Goal: Information Seeking & Learning: Check status

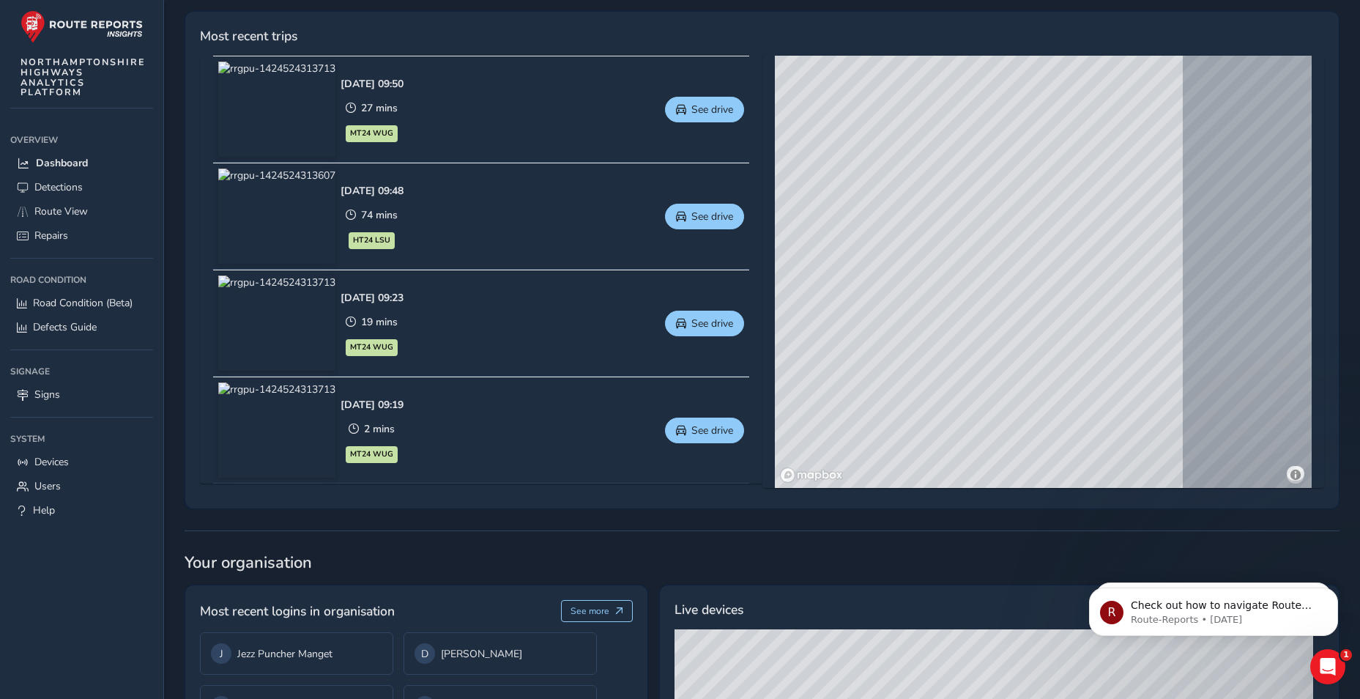
scroll to position [439, 0]
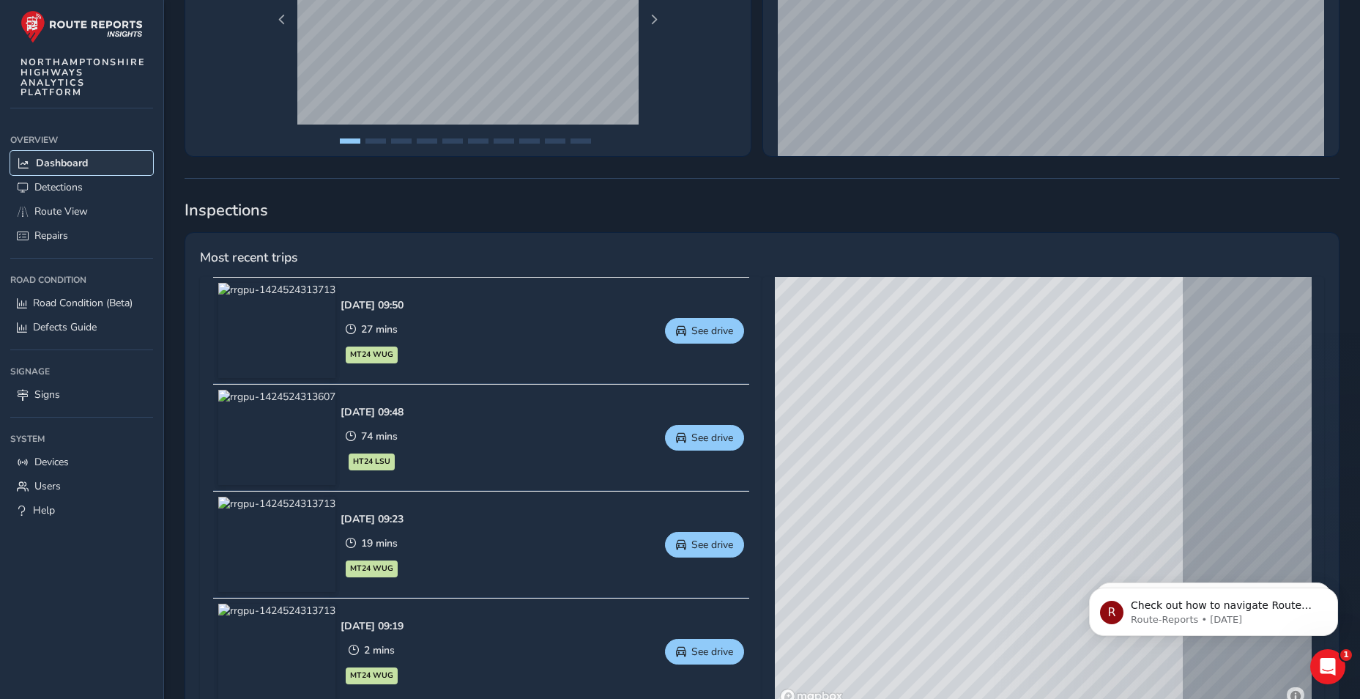
click at [66, 155] on link "Dashboard" at bounding box center [81, 163] width 143 height 24
click at [61, 179] on link "Detections" at bounding box center [81, 187] width 143 height 24
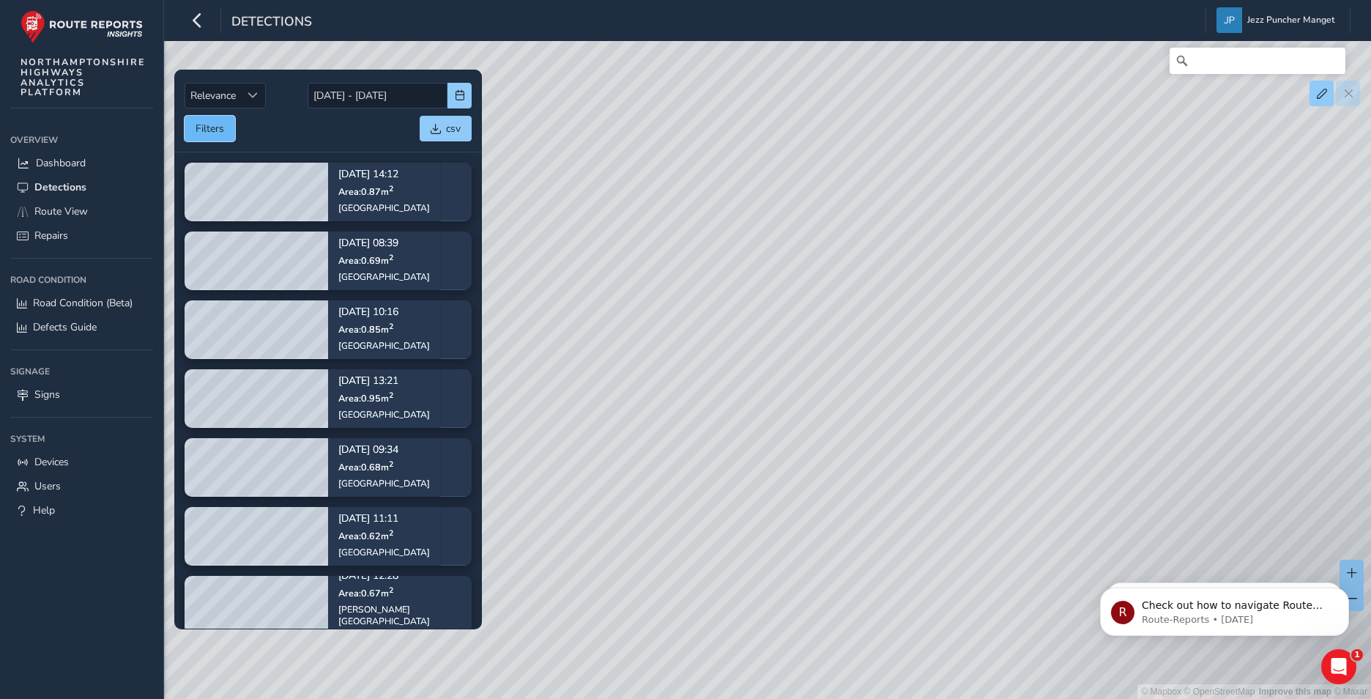
click at [222, 122] on button "Filters" at bounding box center [210, 129] width 51 height 26
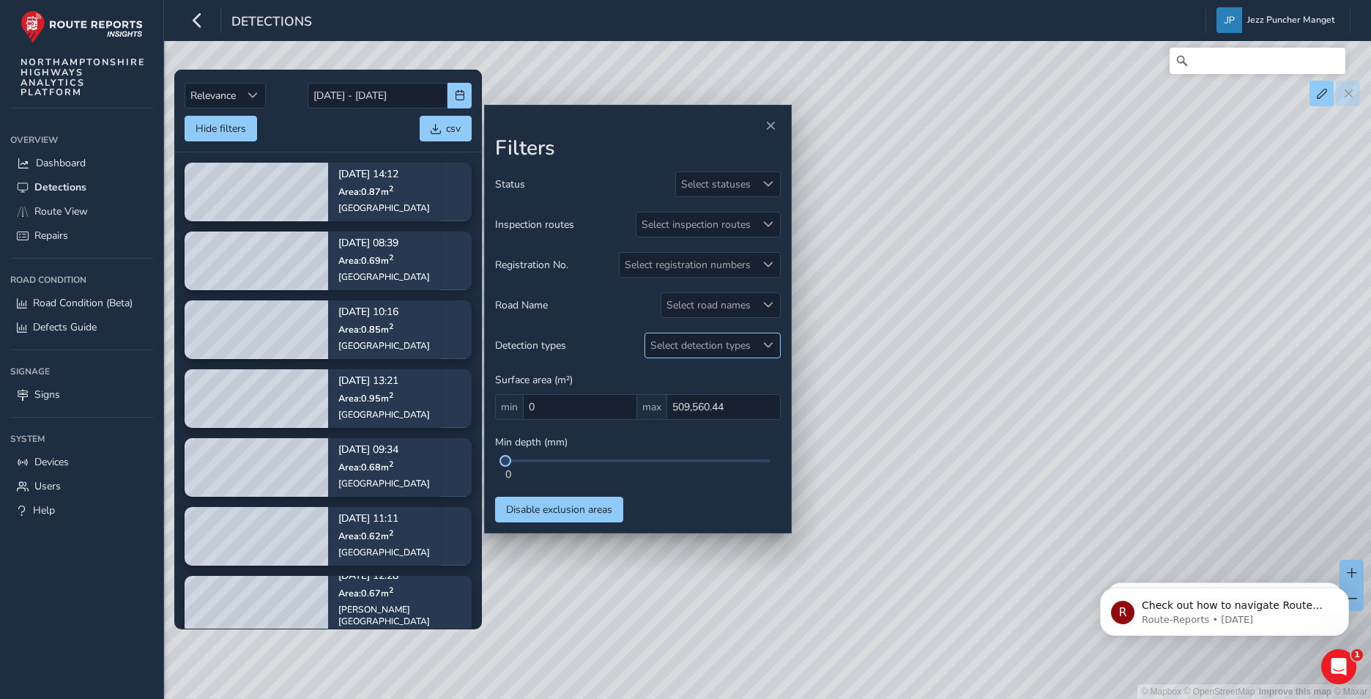
click at [699, 346] on div "Select detection types" at bounding box center [700, 345] width 111 height 24
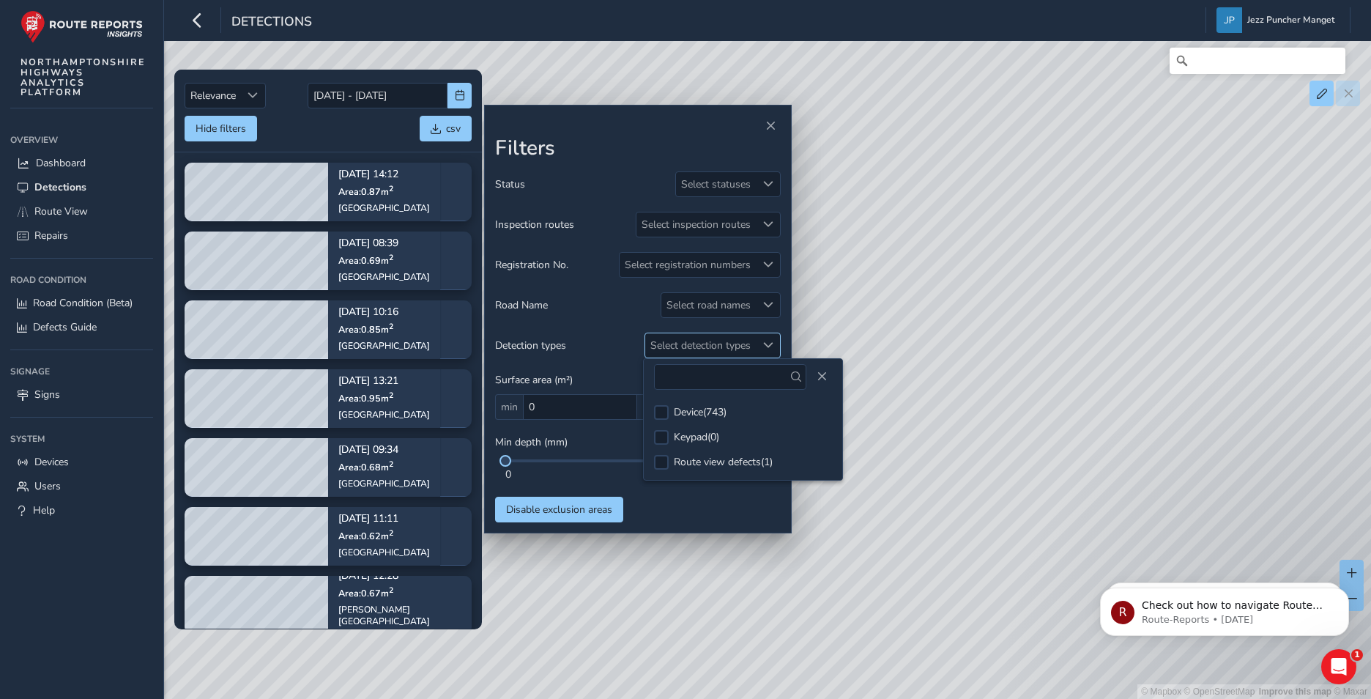
click at [699, 336] on div "Select detection types" at bounding box center [700, 345] width 111 height 24
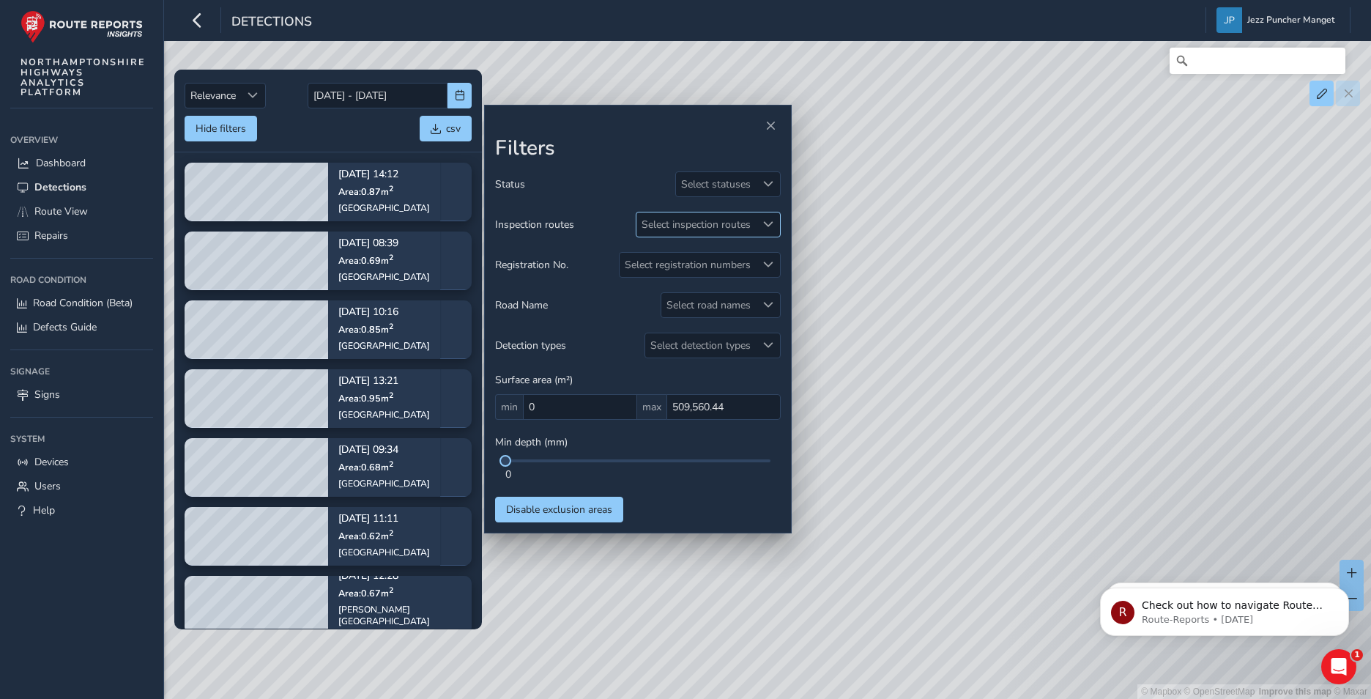
click at [705, 222] on div "Select inspection routes" at bounding box center [695, 224] width 119 height 24
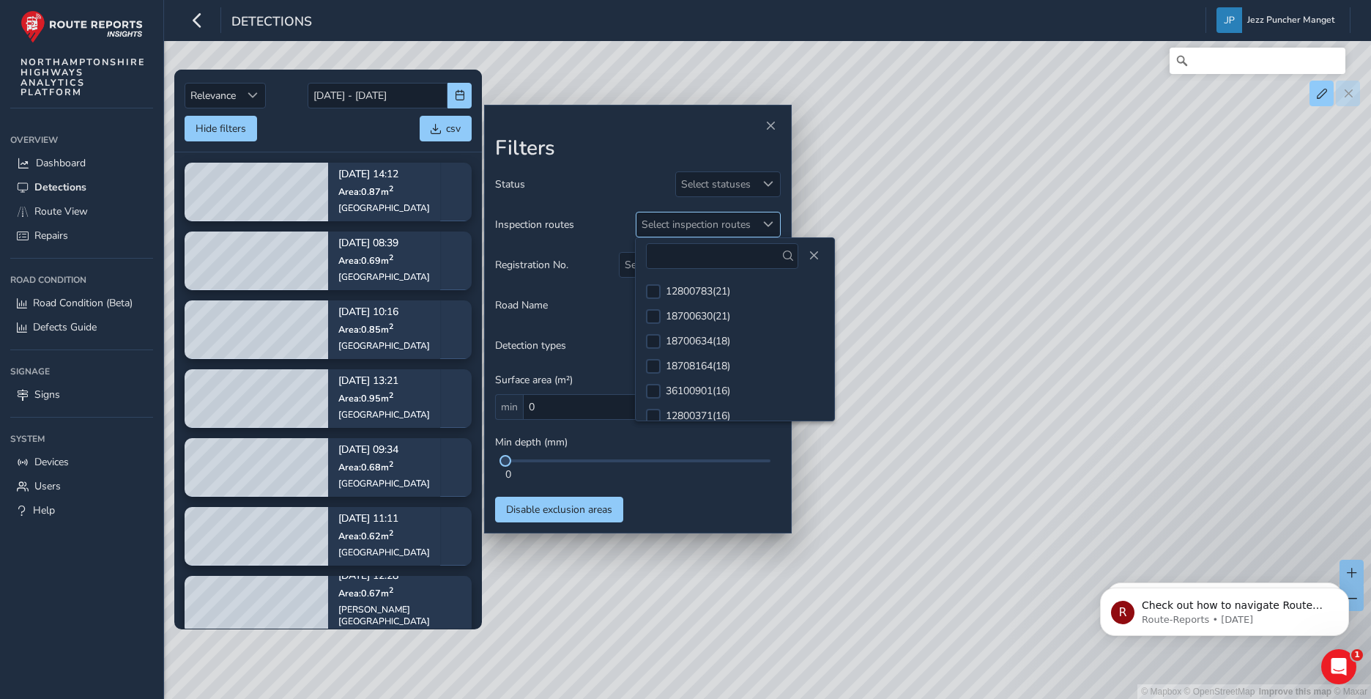
click at [707, 216] on div "Select inspection routes" at bounding box center [695, 224] width 119 height 24
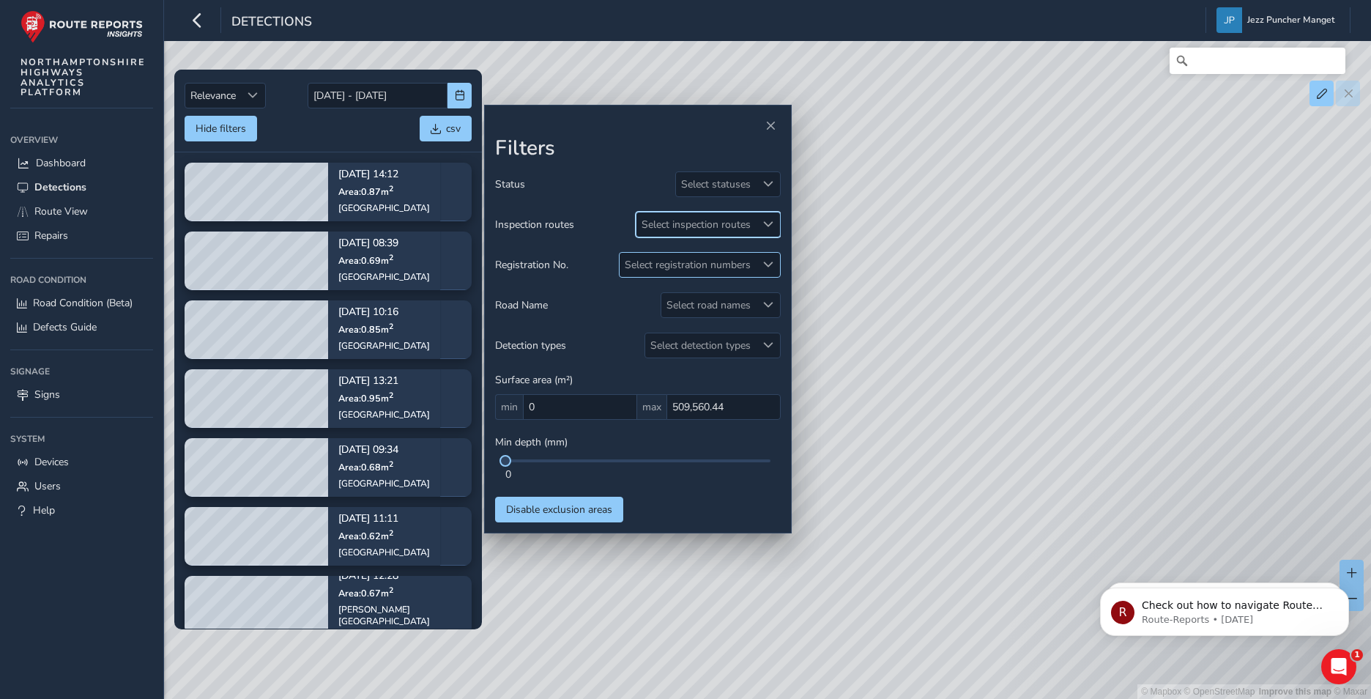
click at [661, 259] on div "Select registration numbers" at bounding box center [688, 265] width 136 height 24
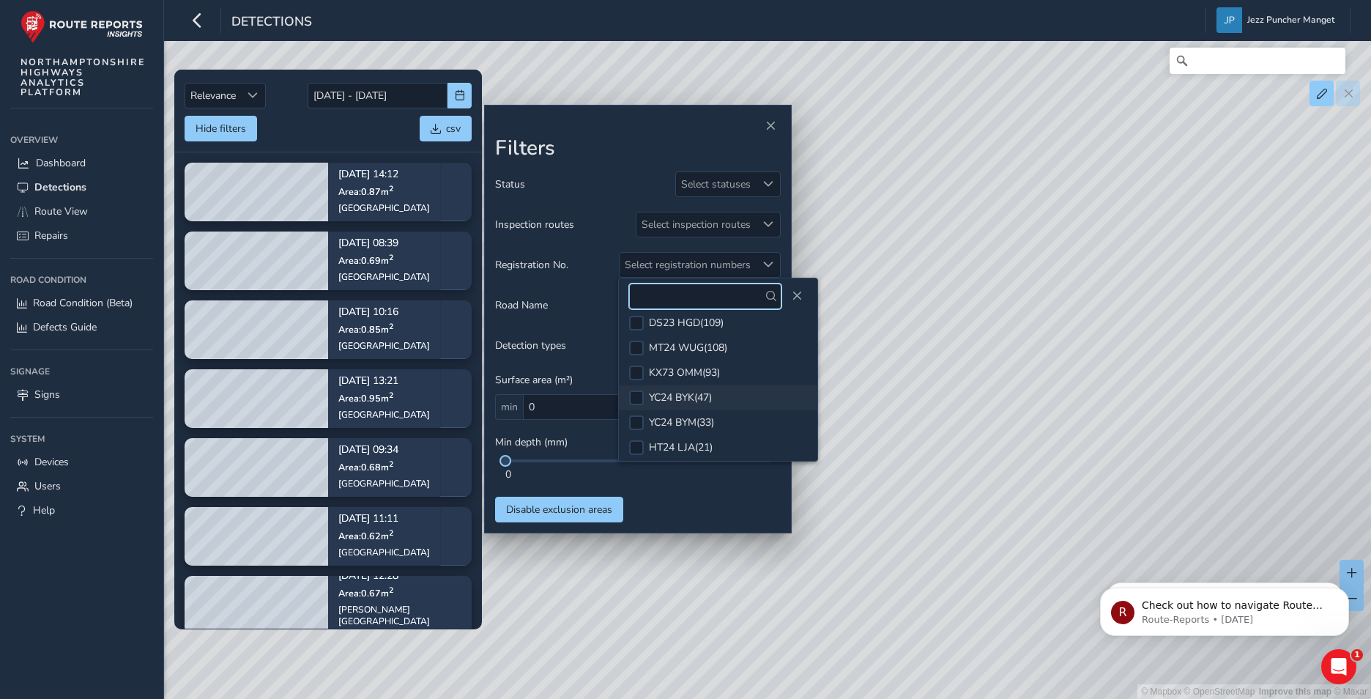
scroll to position [63, 0]
click at [666, 432] on li "HT24 LSU ( 11 )" at bounding box center [718, 443] width 198 height 25
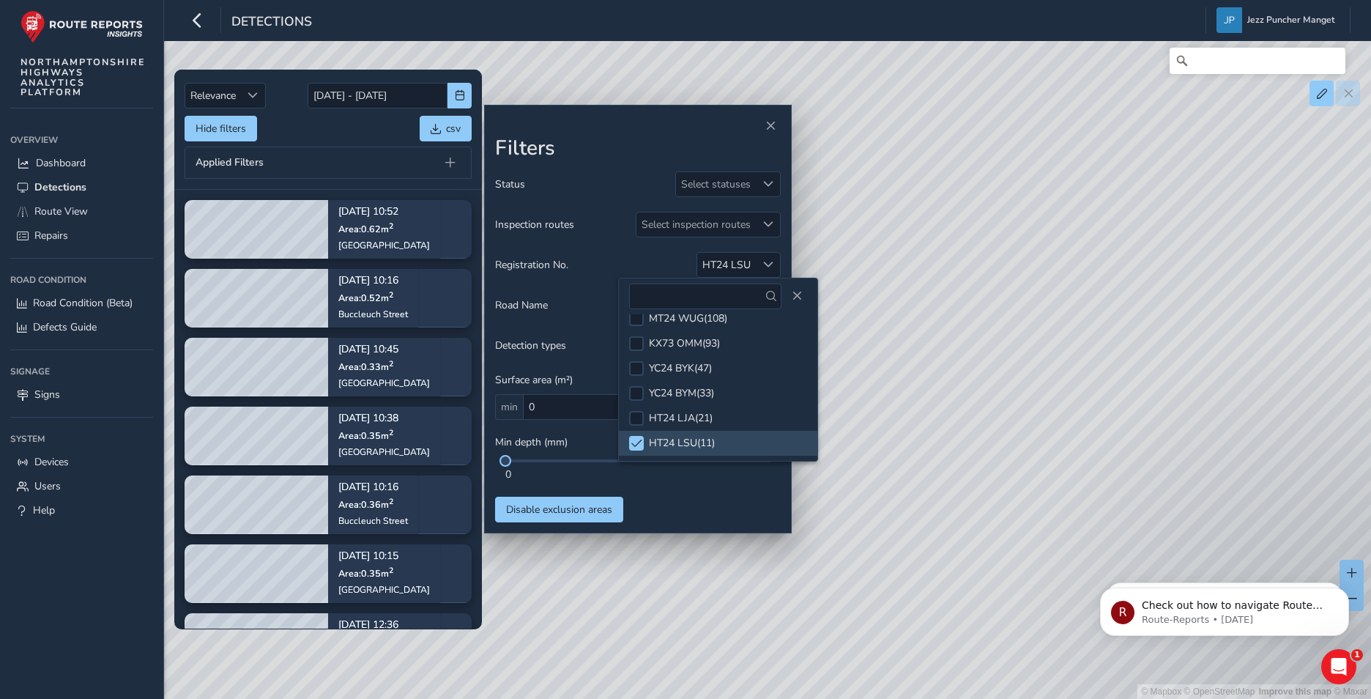
drag, startPoint x: 840, startPoint y: 353, endPoint x: 994, endPoint y: 270, distance: 174.6
click at [983, 275] on div "© Mapbox © OpenStreetMap Improve this map © Maxar" at bounding box center [685, 349] width 1371 height 699
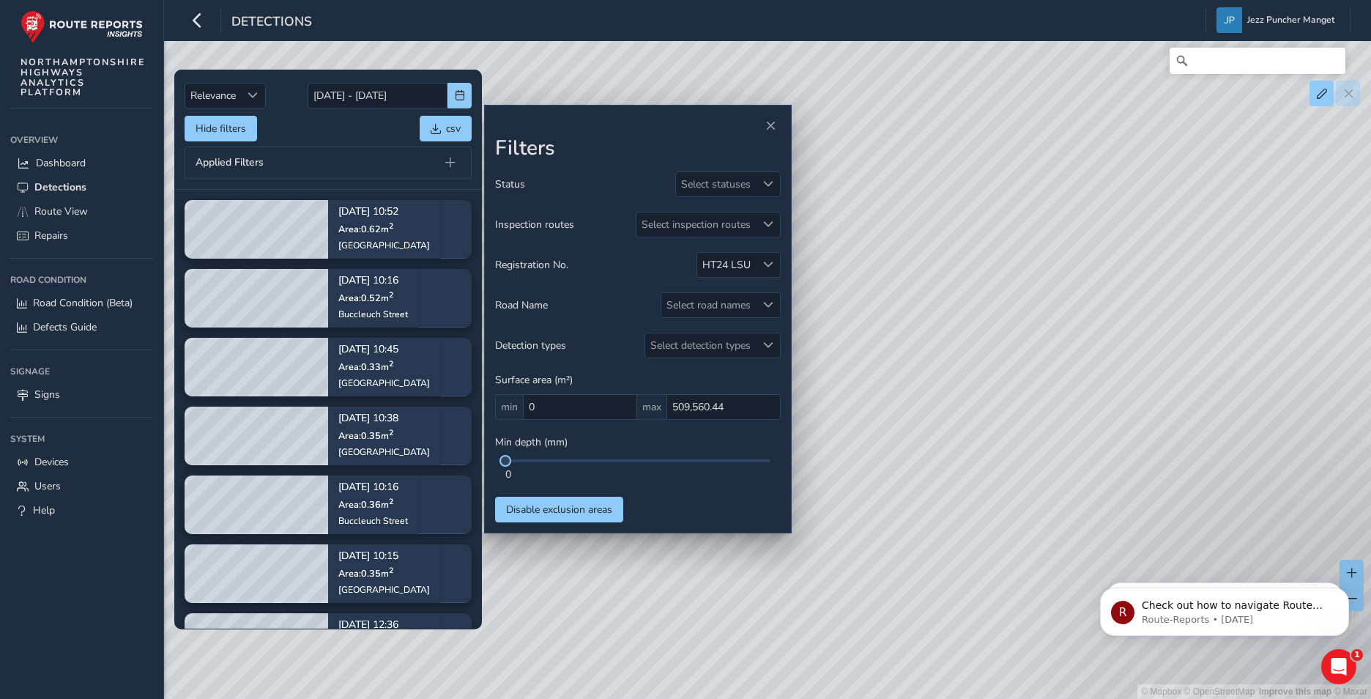
drag, startPoint x: 934, startPoint y: 271, endPoint x: 934, endPoint y: 211, distance: 60.0
click at [934, 211] on div "© Mapbox © OpenStreetMap Improve this map © Maxar" at bounding box center [685, 349] width 1371 height 699
drag, startPoint x: 992, startPoint y: 512, endPoint x: 1155, endPoint y: 400, distance: 197.4
click at [1246, 467] on div "© Mapbox © OpenStreetMap Improve this map © Maxar" at bounding box center [685, 349] width 1371 height 699
drag, startPoint x: 992, startPoint y: 328, endPoint x: 1013, endPoint y: 380, distance: 55.9
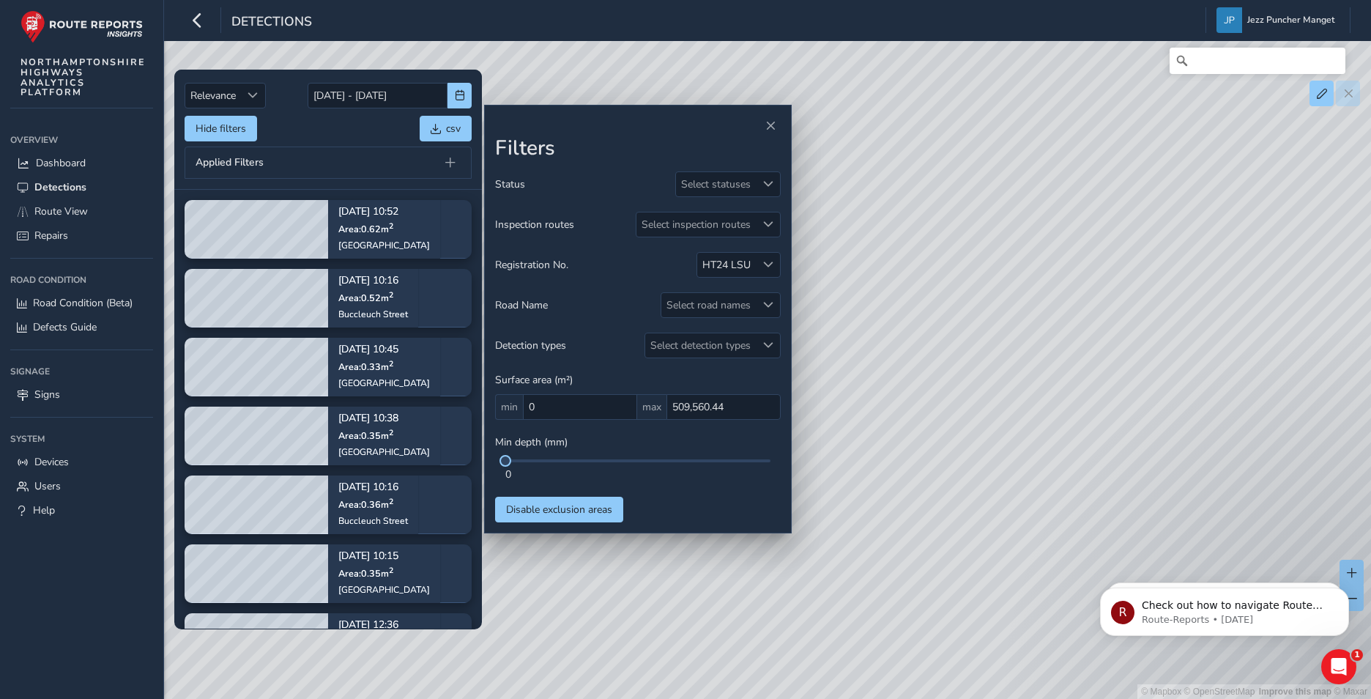
click at [1013, 380] on div "© Mapbox © OpenStreetMap Improve this map © Maxar" at bounding box center [685, 349] width 1371 height 699
drag, startPoint x: 866, startPoint y: 228, endPoint x: 981, endPoint y: 443, distance: 243.1
click at [981, 443] on div "© Mapbox © OpenStreetMap Improve this map © Maxar" at bounding box center [685, 349] width 1371 height 699
click at [946, 376] on div "© Mapbox © OpenStreetMap Improve this map © Maxar" at bounding box center [685, 349] width 1371 height 699
drag, startPoint x: 946, startPoint y: 373, endPoint x: 909, endPoint y: 406, distance: 48.8
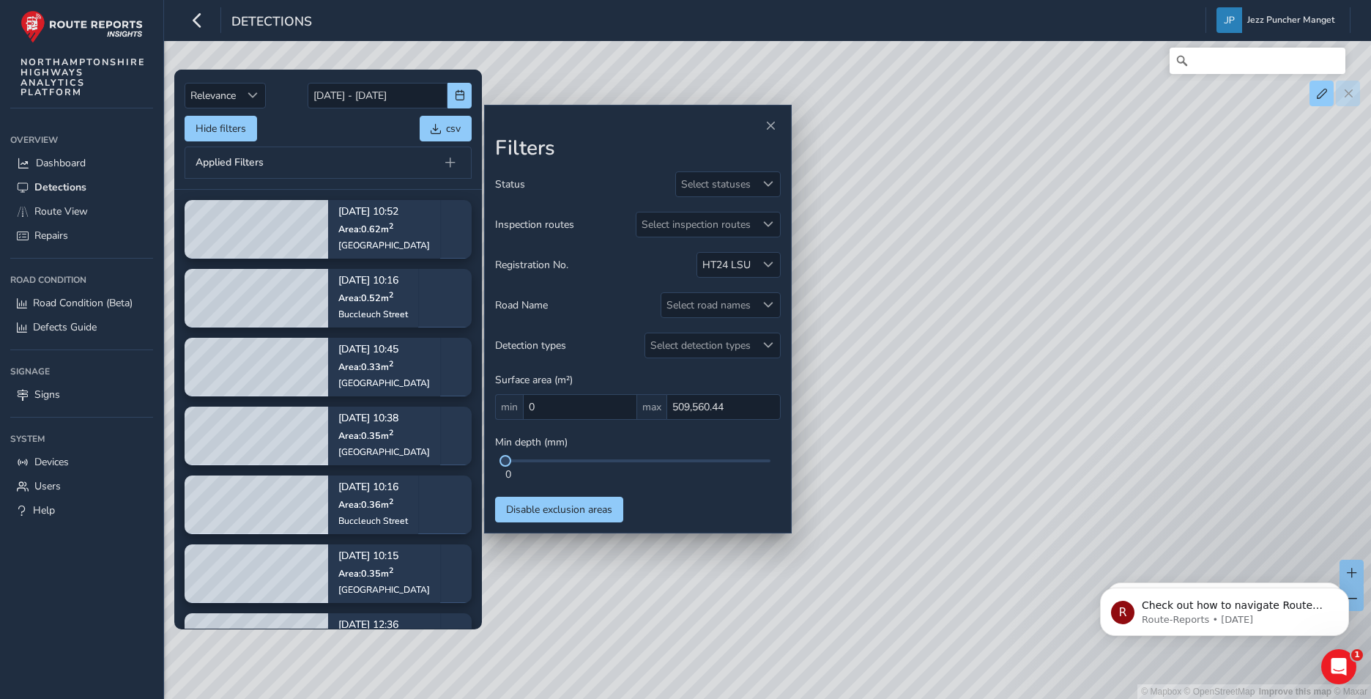
click at [948, 364] on div "© Mapbox © OpenStreetMap Improve this map © Maxar" at bounding box center [685, 349] width 1371 height 699
drag, startPoint x: 979, startPoint y: 471, endPoint x: 994, endPoint y: 461, distance: 17.9
click at [998, 496] on div "© Mapbox © OpenStreetMap Improve this map © Maxar" at bounding box center [685, 349] width 1371 height 699
drag, startPoint x: 922, startPoint y: 130, endPoint x: 885, endPoint y: 278, distance: 152.6
click at [885, 278] on div "© Mapbox © OpenStreetMap Improve this map © Maxar" at bounding box center [685, 349] width 1371 height 699
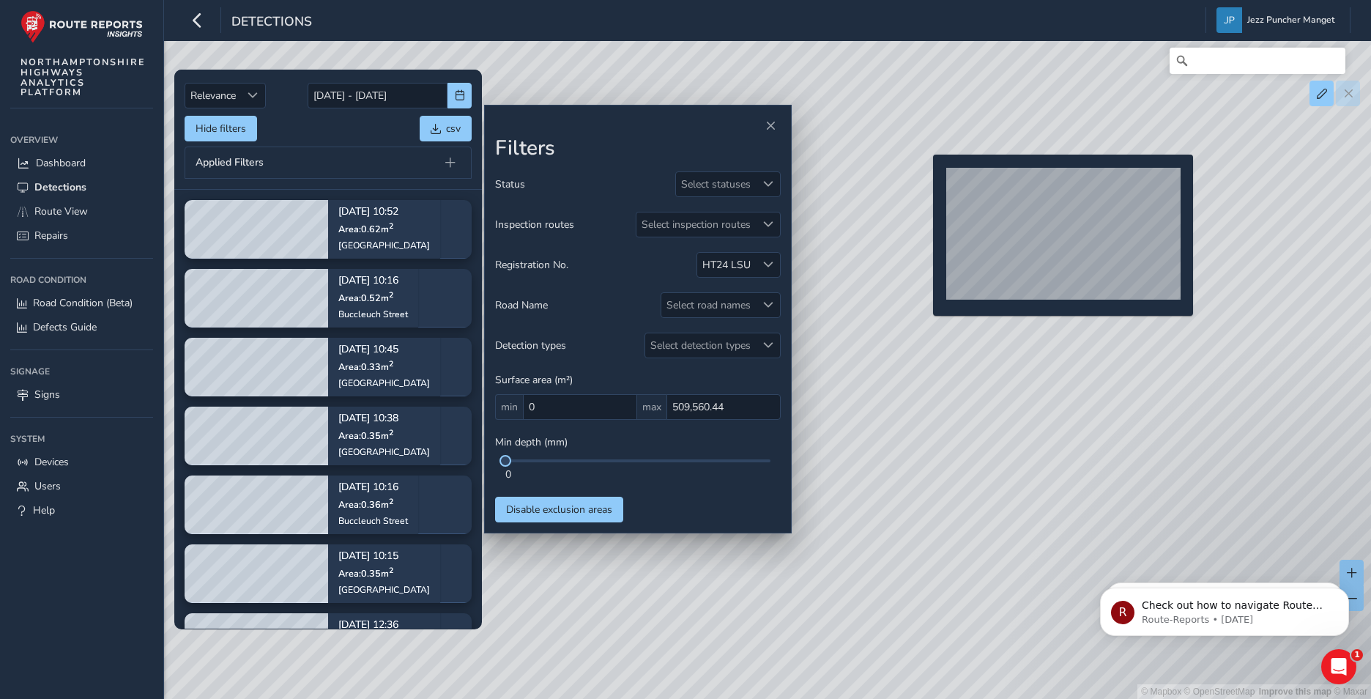
click at [924, 178] on div "© Mapbox © OpenStreetMap Improve this map © Maxar" at bounding box center [685, 349] width 1371 height 699
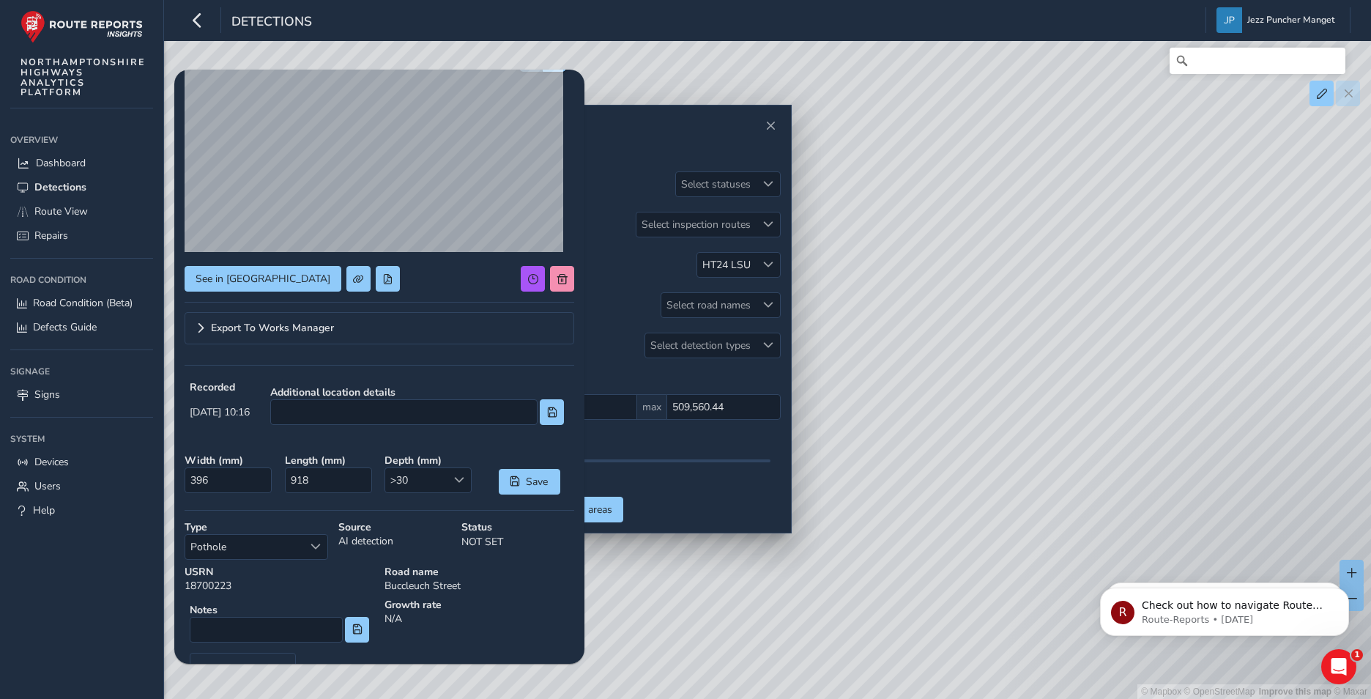
scroll to position [144, 0]
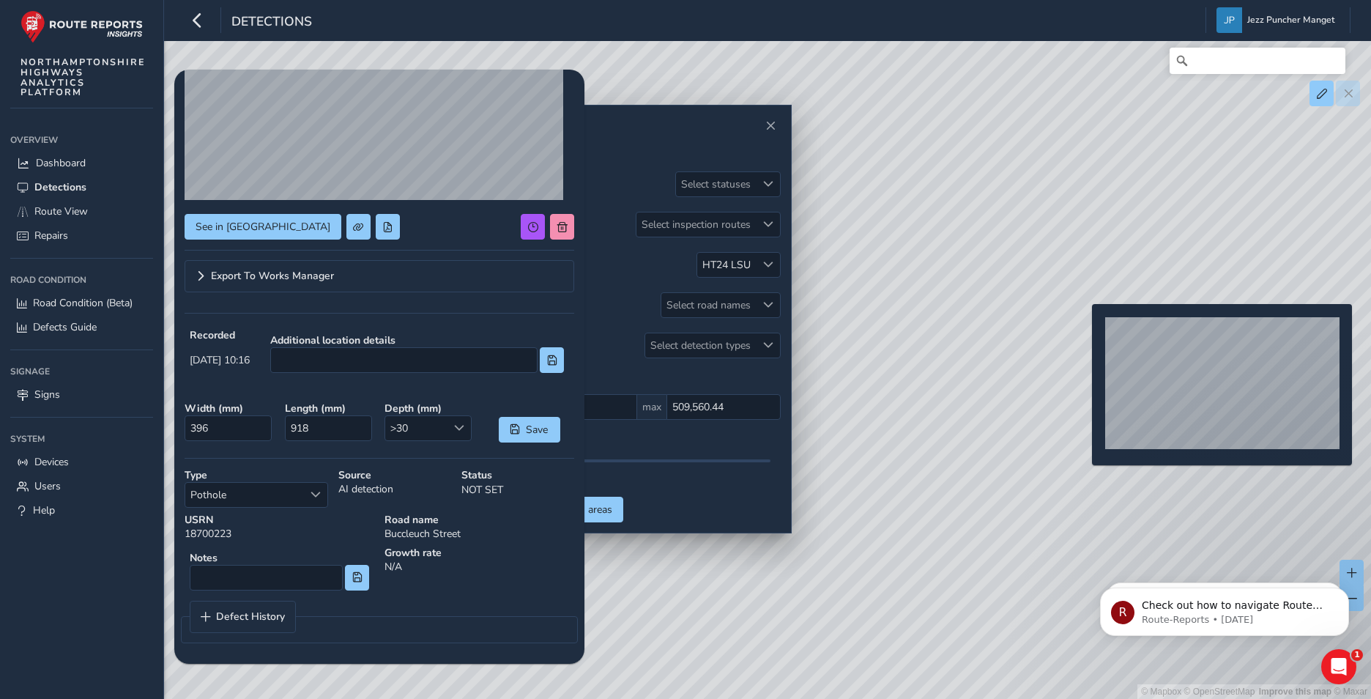
click at [1083, 327] on div "© Mapbox © OpenStreetMap Improve this map © Maxar" at bounding box center [685, 349] width 1371 height 699
type input "402"
type input "868"
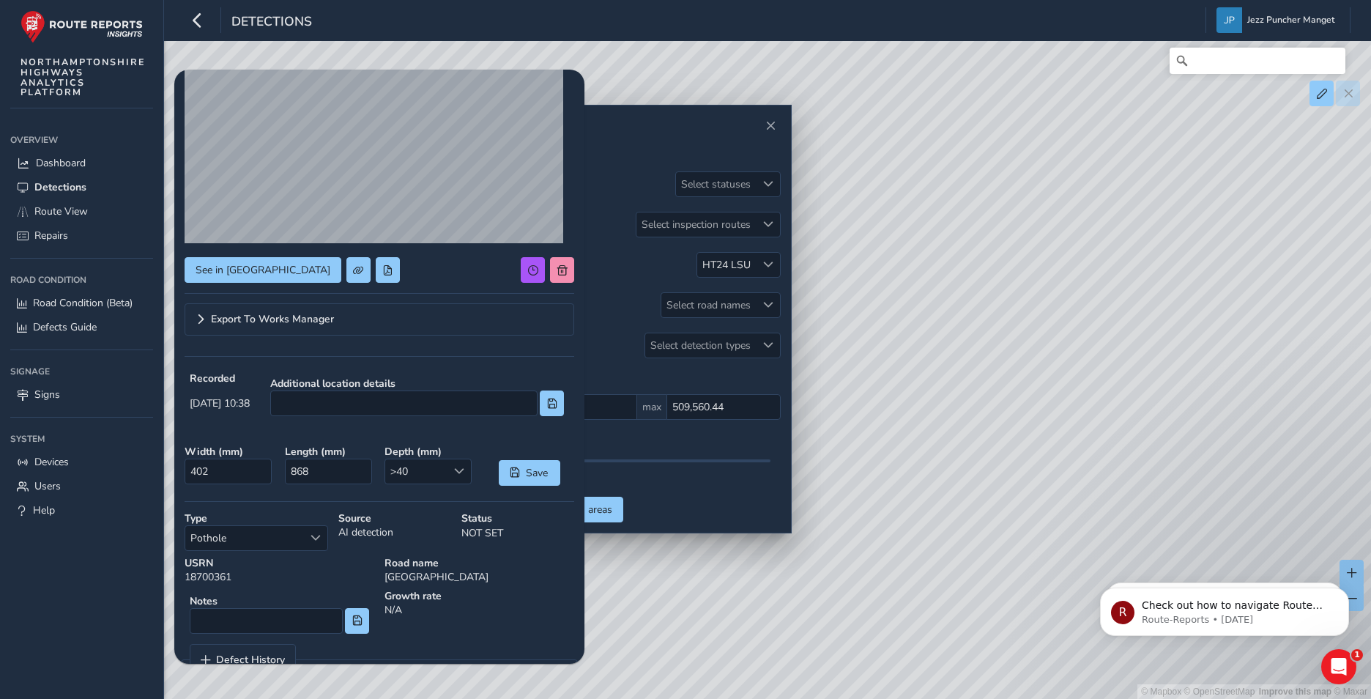
scroll to position [144, 0]
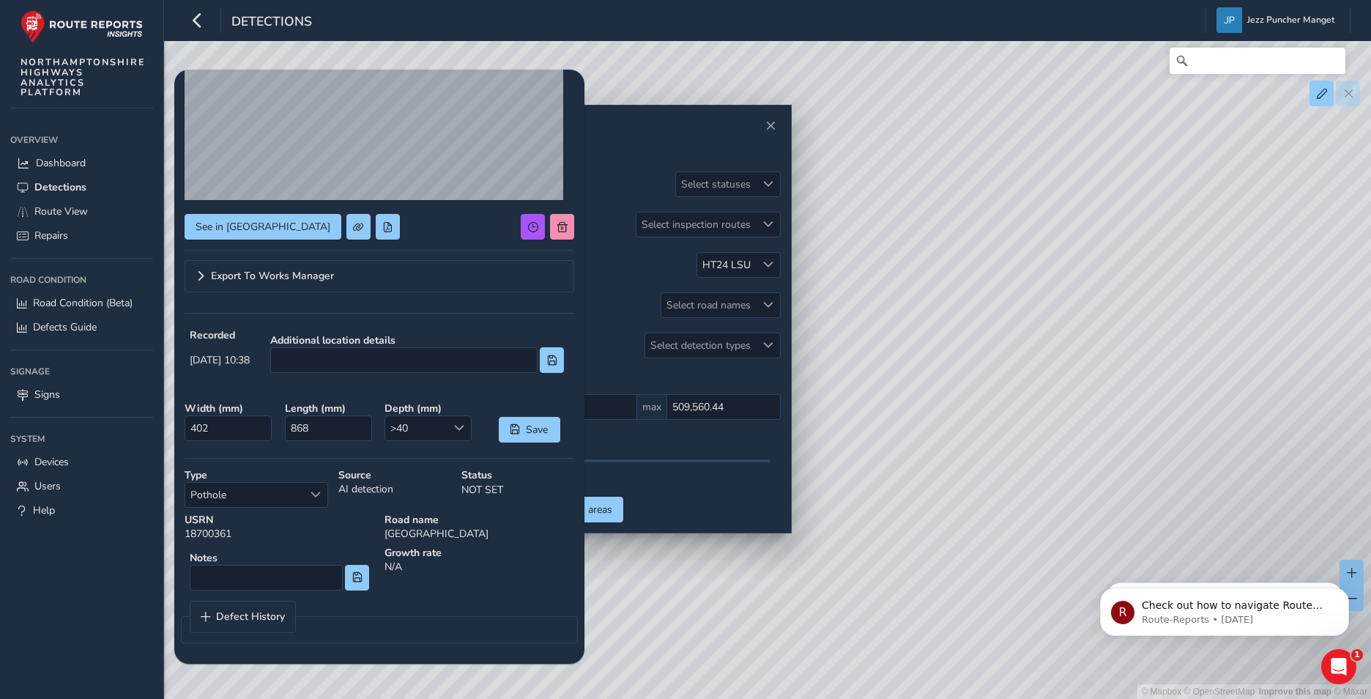
drag, startPoint x: 947, startPoint y: 470, endPoint x: 1055, endPoint y: 414, distance: 121.8
click at [1024, 426] on div "© Mapbox © OpenStreetMap Improve this map © Maxar" at bounding box center [685, 349] width 1371 height 699
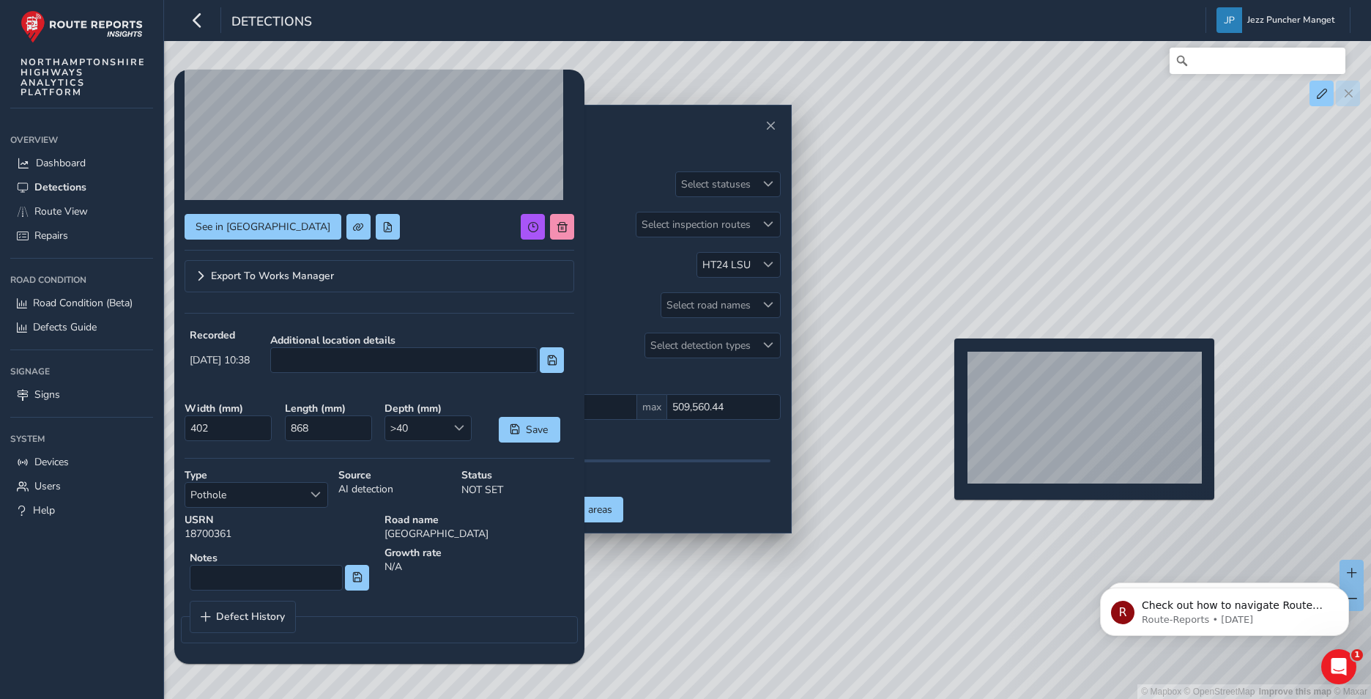
click at [945, 362] on div "© Mapbox © OpenStreetMap Improve this map © Maxar" at bounding box center [685, 349] width 1371 height 699
type input "396"
type input "918"
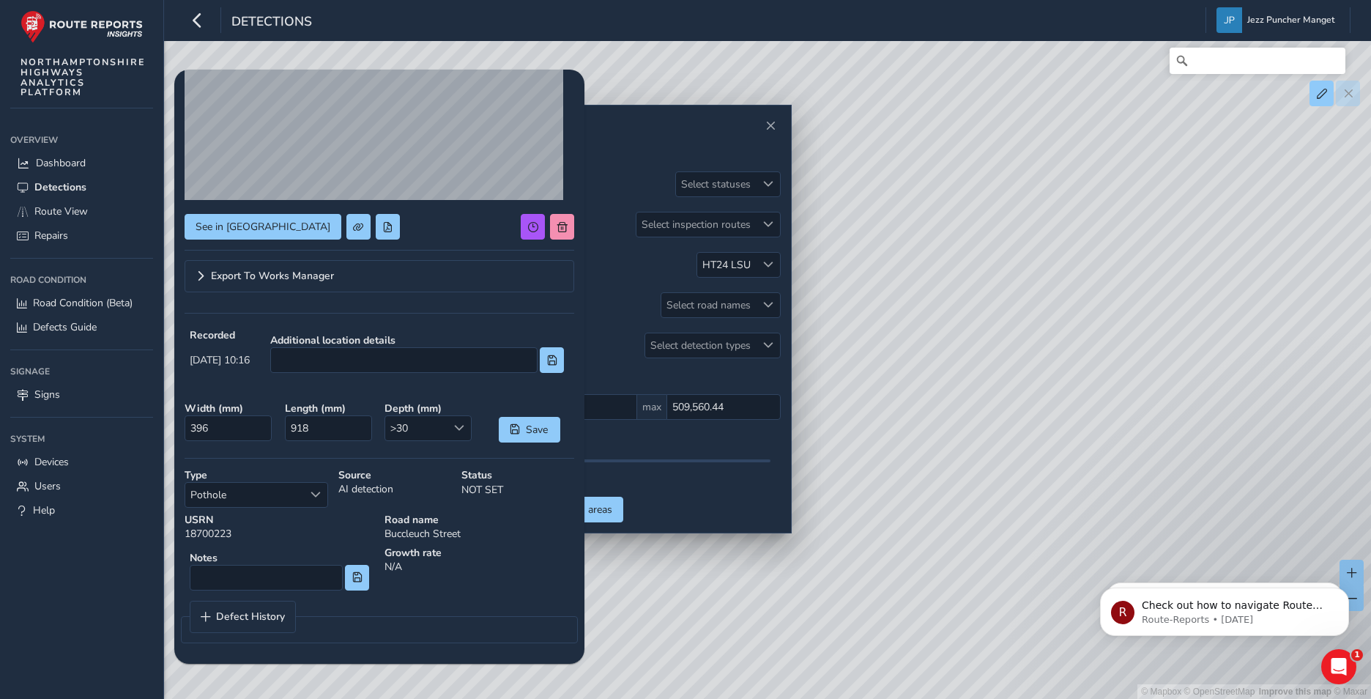
drag, startPoint x: 871, startPoint y: 413, endPoint x: 1081, endPoint y: 400, distance: 210.6
click at [1081, 400] on div "© Mapbox © OpenStreetMap Improve this map © Maxar" at bounding box center [685, 349] width 1371 height 699
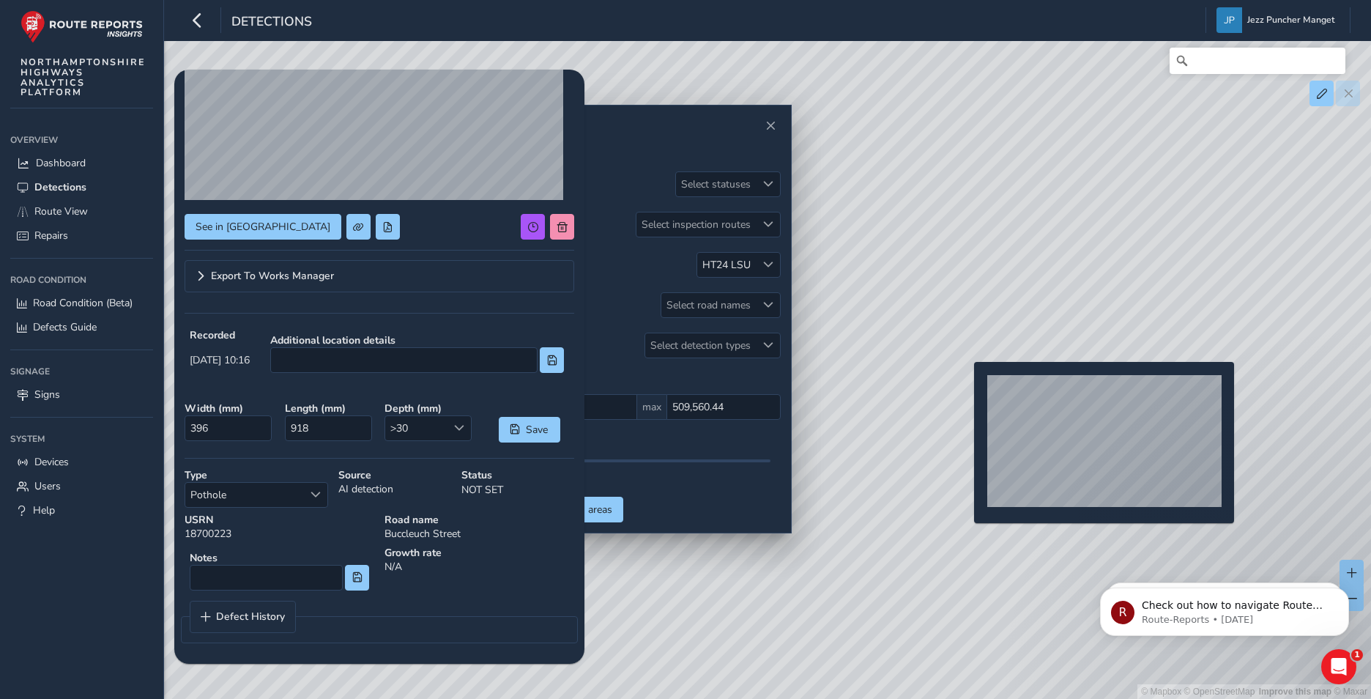
click at [965, 385] on div "© Mapbox © OpenStreetMap Improve this map © Maxar" at bounding box center [685, 349] width 1371 height 699
type input "382"
type input "908"
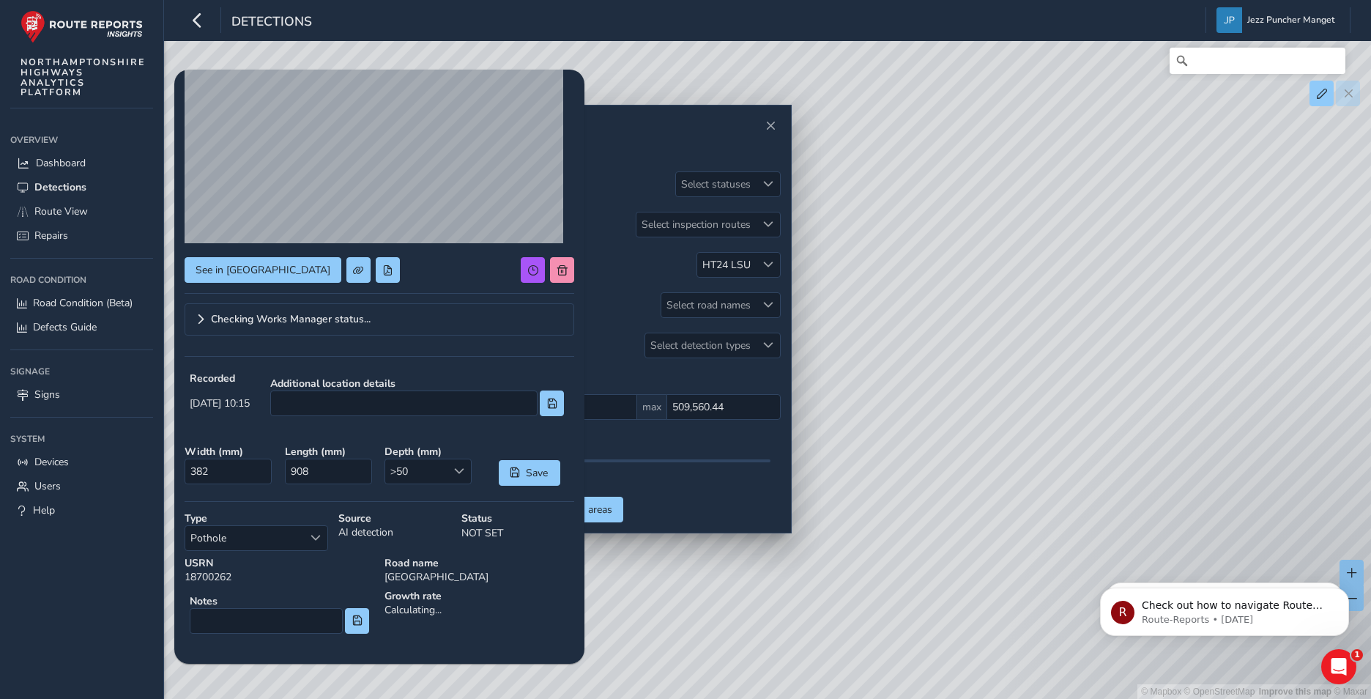
scroll to position [144, 0]
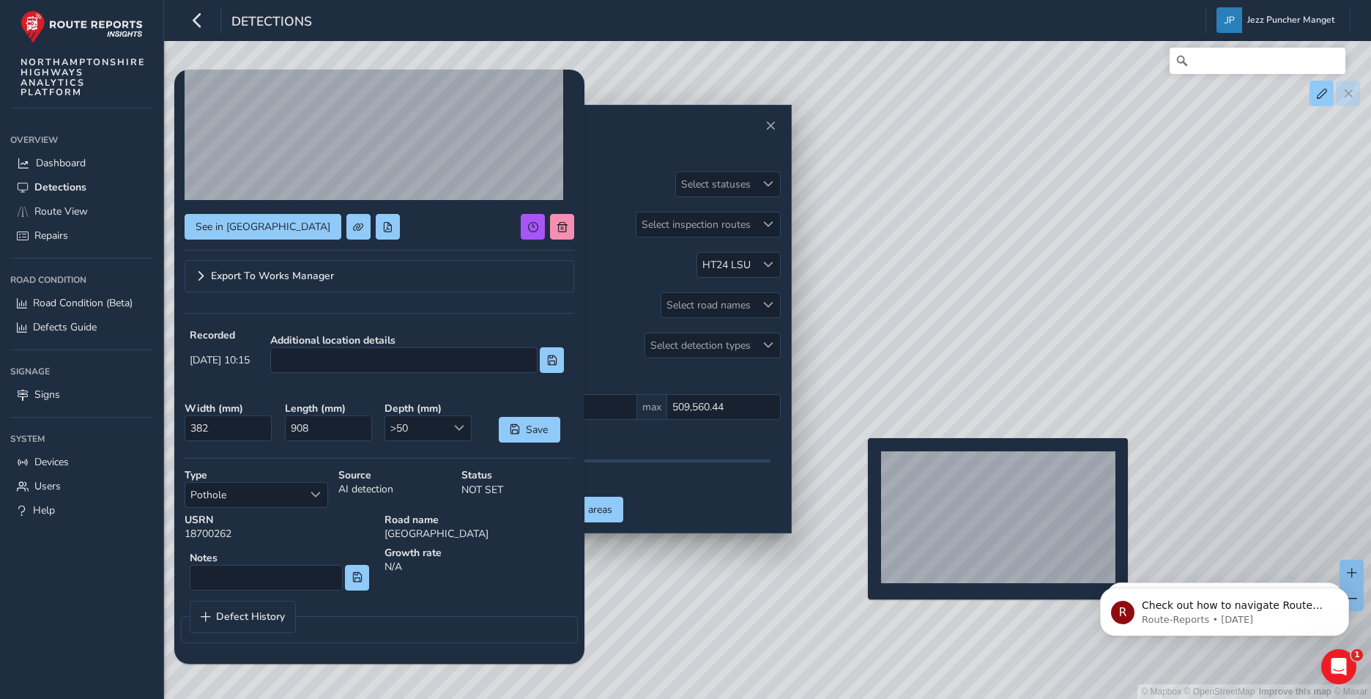
click at [859, 461] on div "© Mapbox © OpenStreetMap Improve this map © Maxar" at bounding box center [685, 349] width 1371 height 699
type input "350"
type input "956"
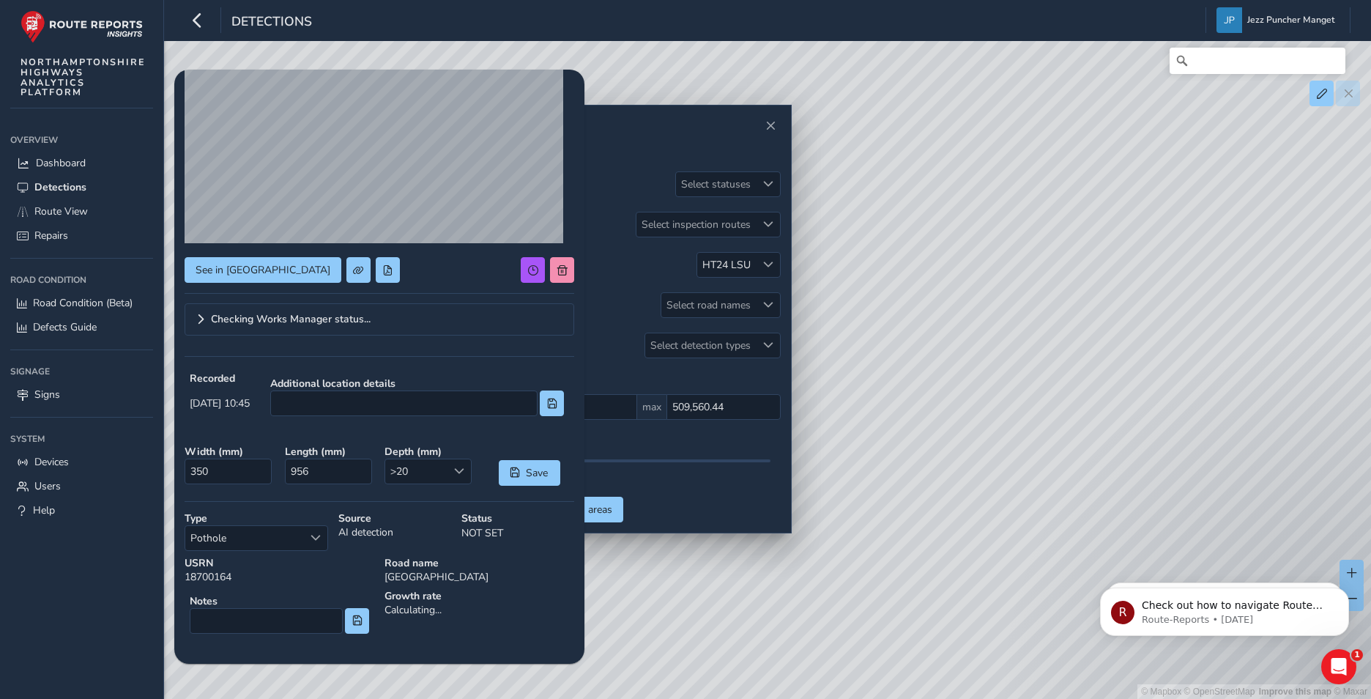
scroll to position [144, 0]
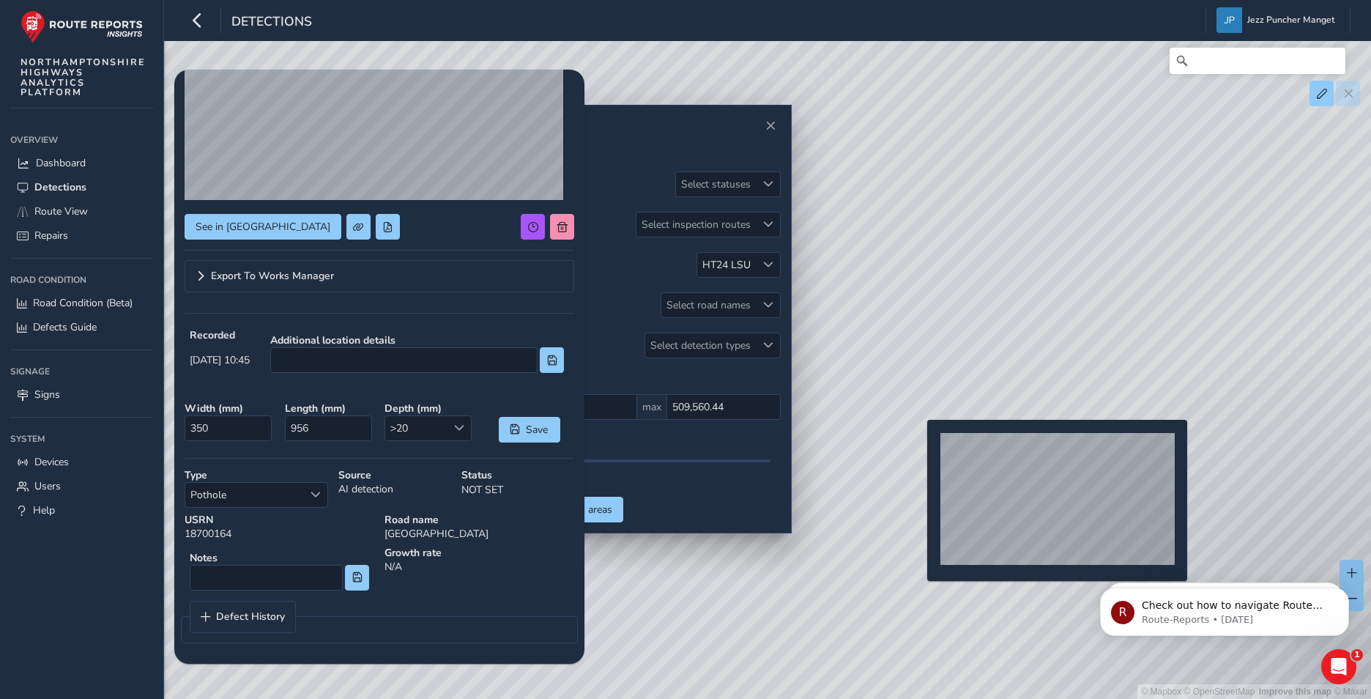
click at [918, 442] on div "© Mapbox © OpenStreetMap Improve this map © Maxar" at bounding box center [685, 349] width 1371 height 699
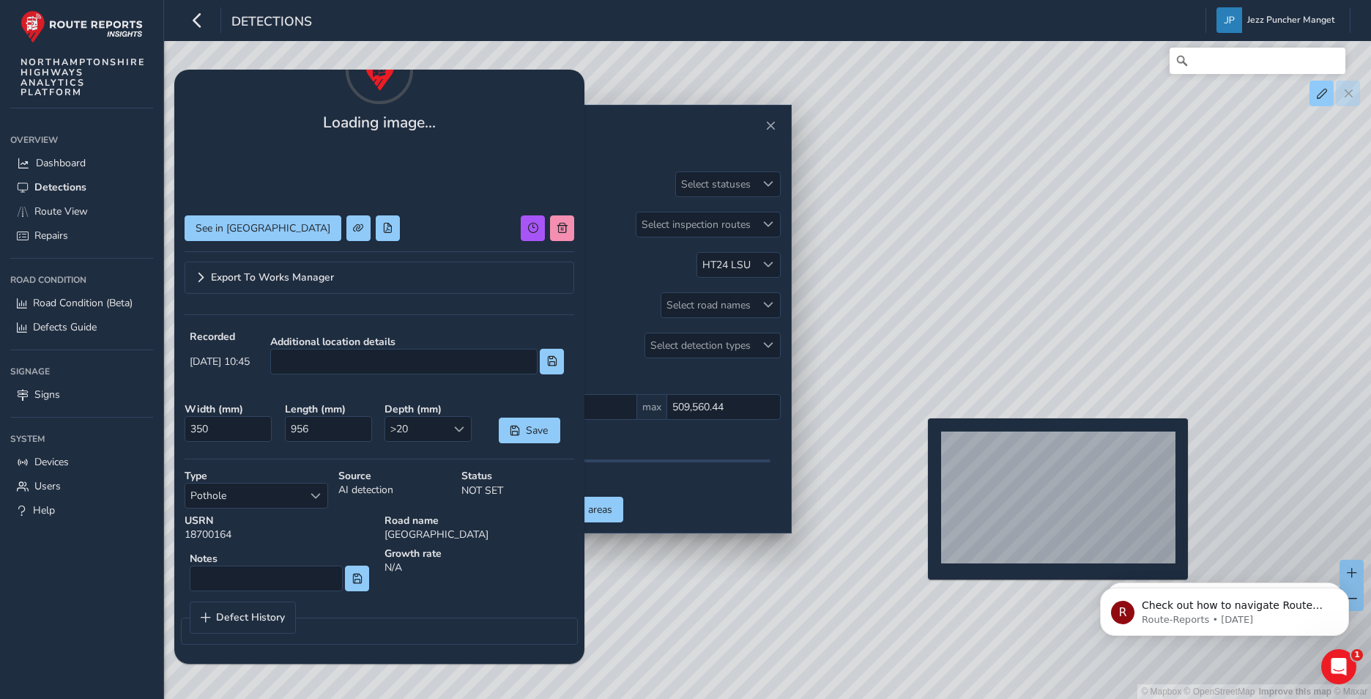
type input "849"
type input "726"
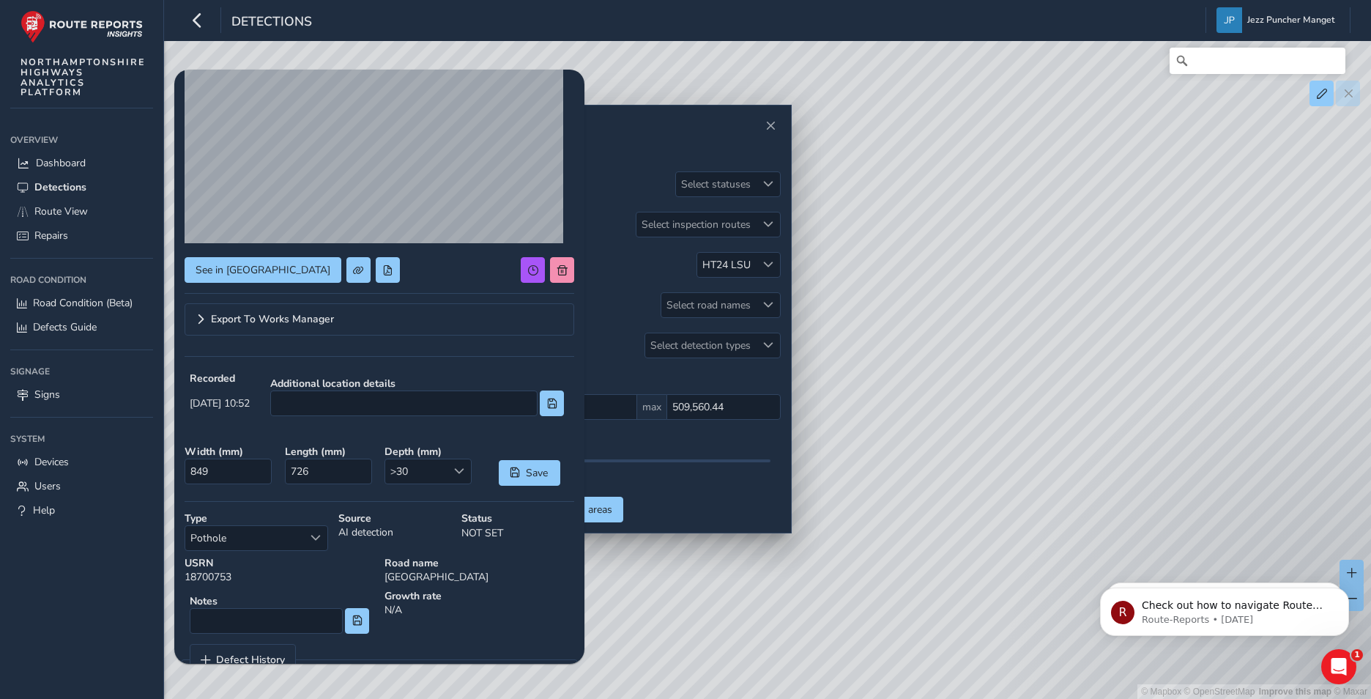
scroll to position [144, 0]
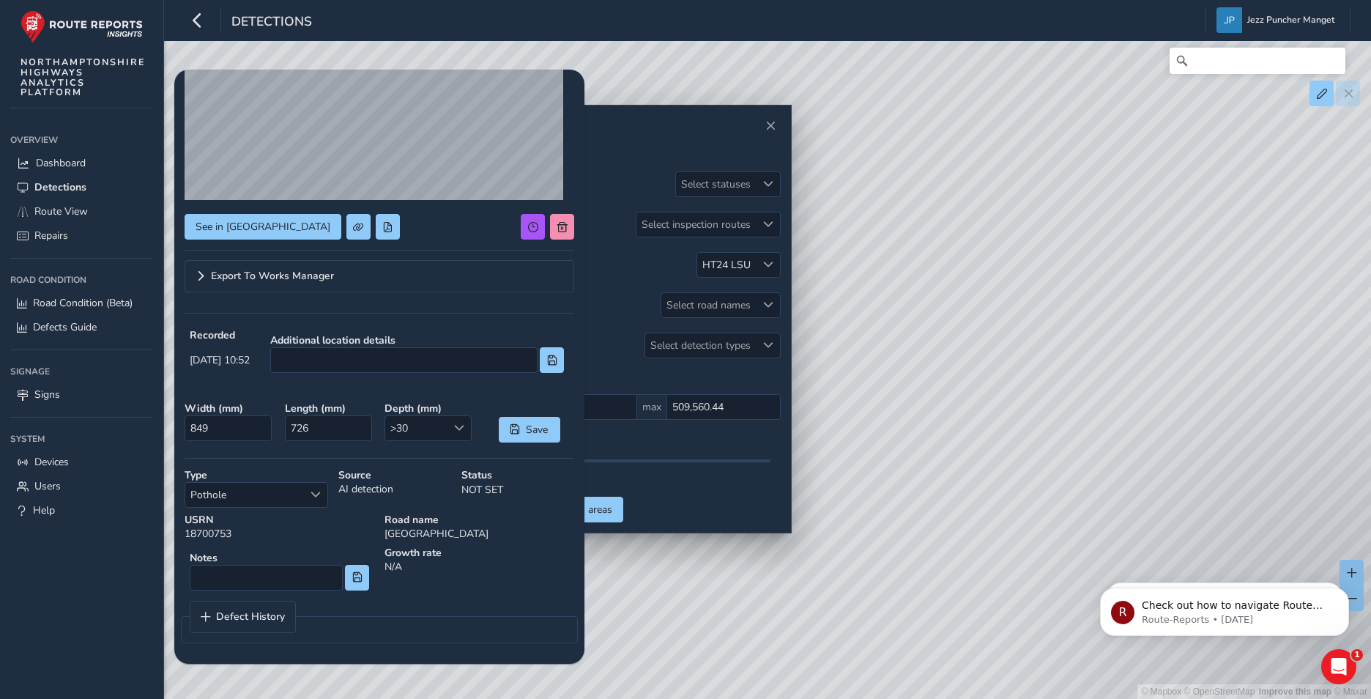
drag, startPoint x: 979, startPoint y: 504, endPoint x: 896, endPoint y: 346, distance: 178.9
click at [878, 353] on div "© Mapbox © OpenStreetMap Improve this map © Maxar" at bounding box center [685, 349] width 1371 height 699
drag, startPoint x: 968, startPoint y: 411, endPoint x: 986, endPoint y: 413, distance: 18.4
click at [986, 413] on div "© Mapbox © OpenStreetMap Improve this map © Maxar" at bounding box center [685, 349] width 1371 height 699
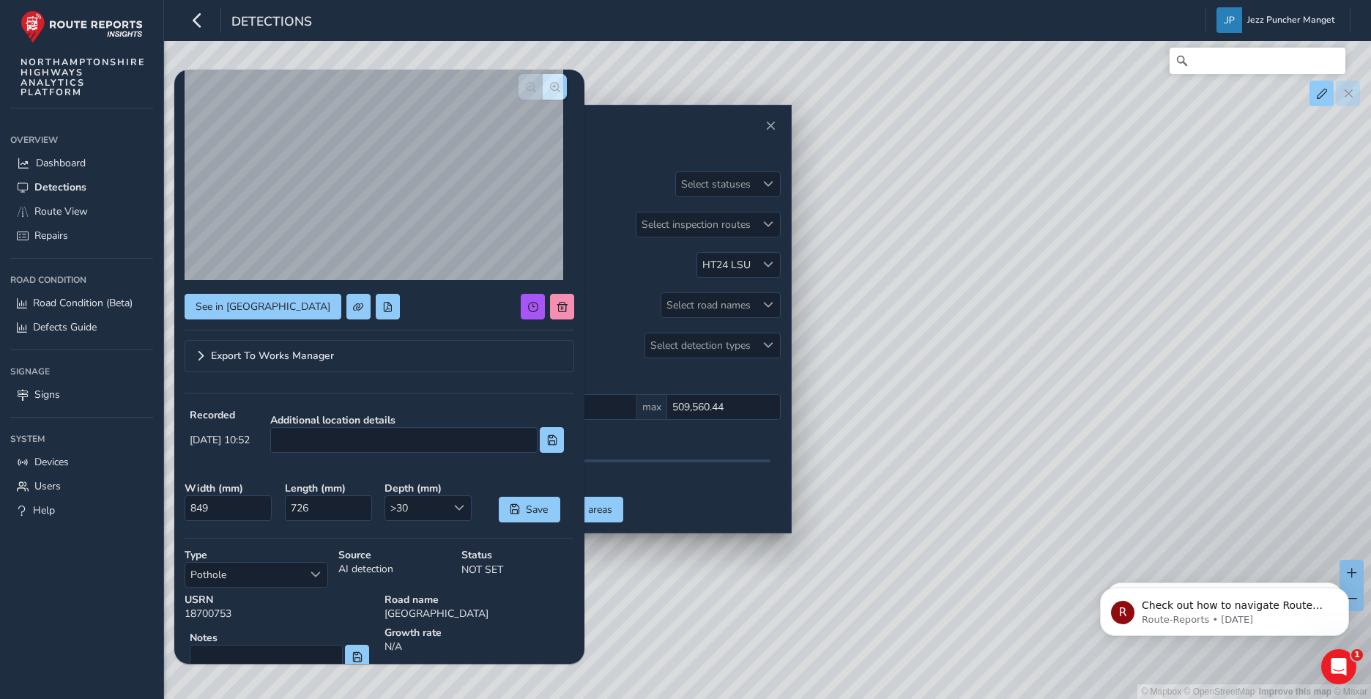
scroll to position [0, 0]
